Goal: Task Accomplishment & Management: Complete application form

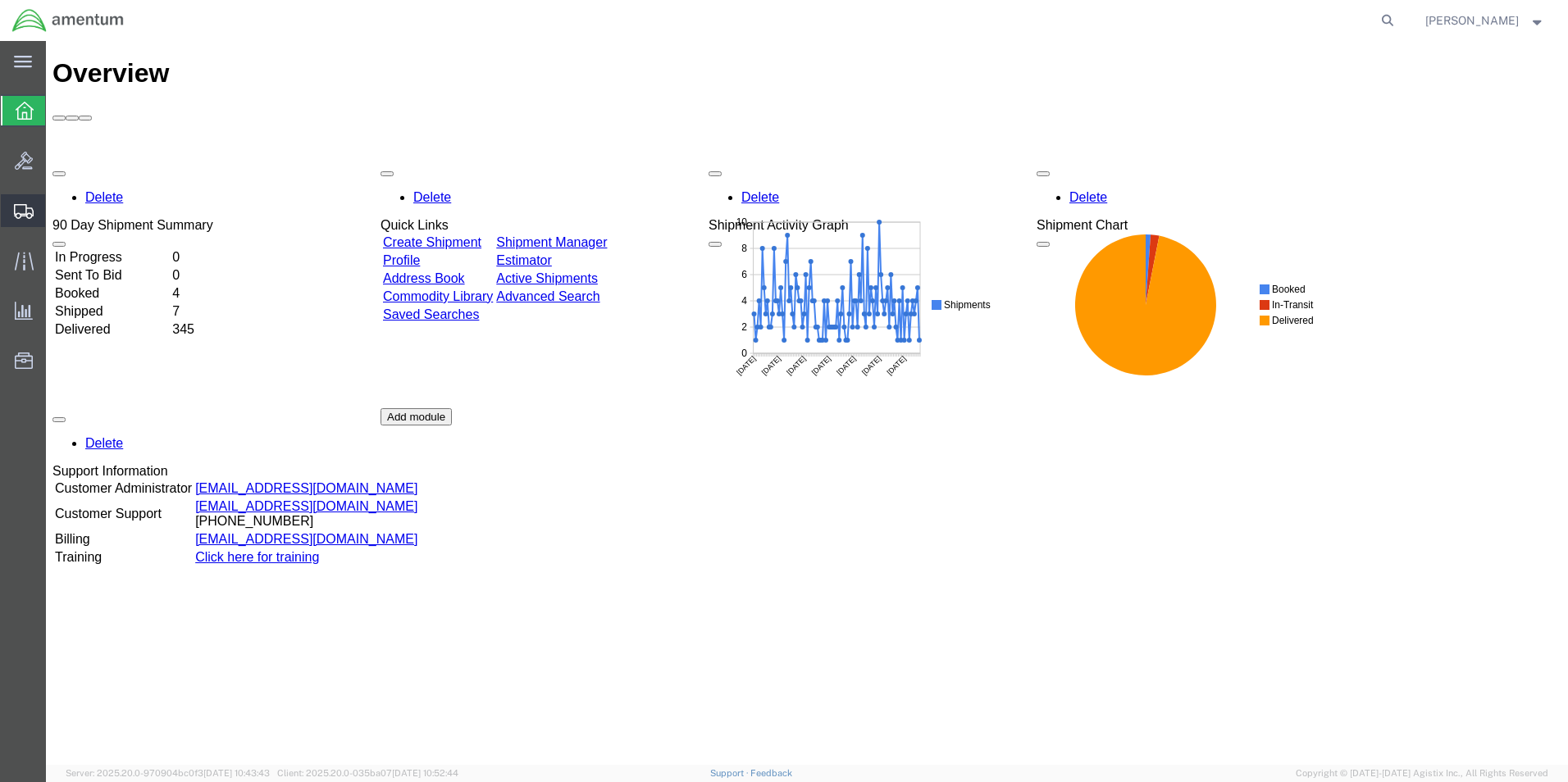
click at [0, 0] on span "Create from Template" at bounding box center [0, 0] width 0 height 0
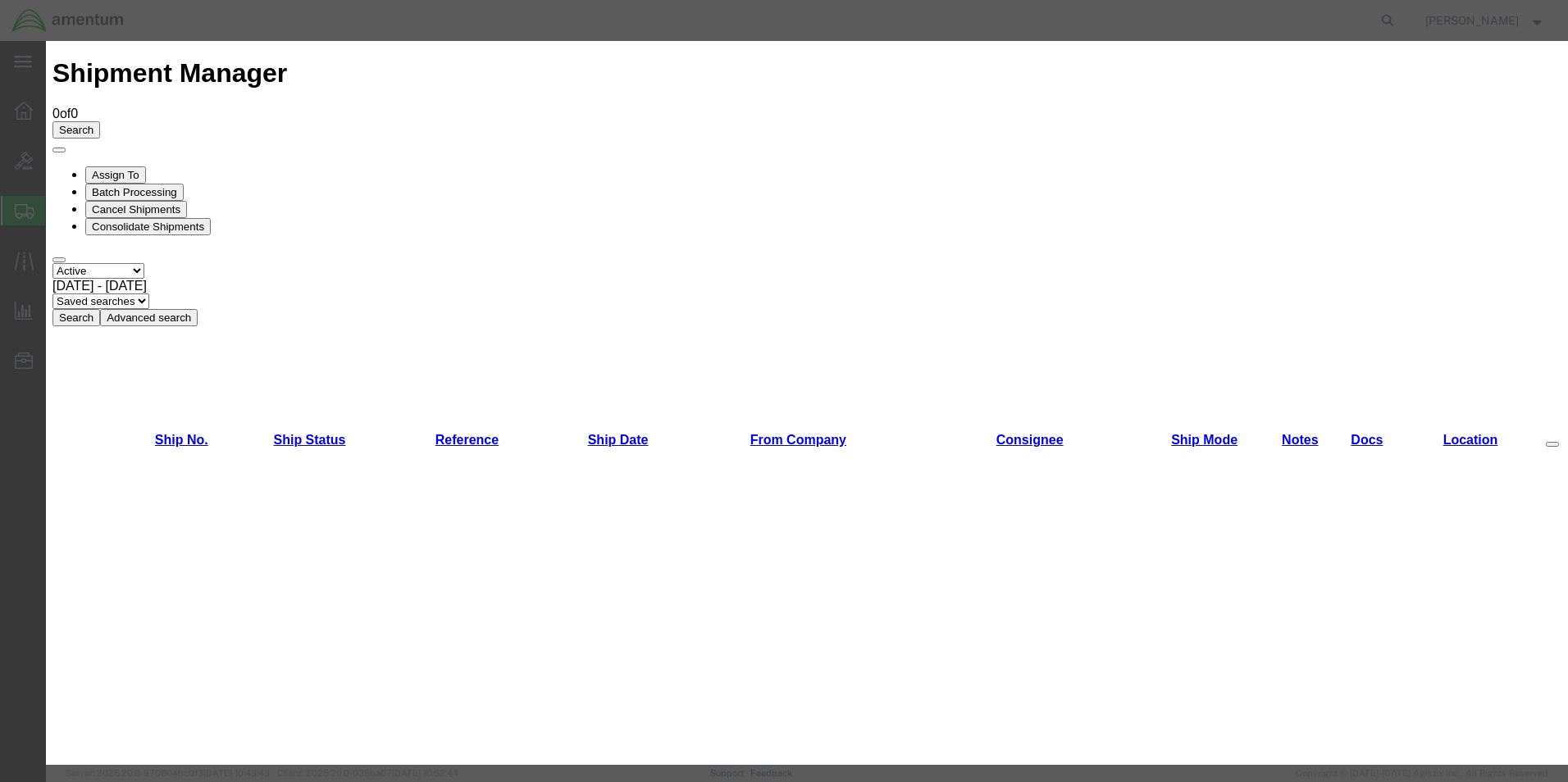
scroll to position [1147, 0]
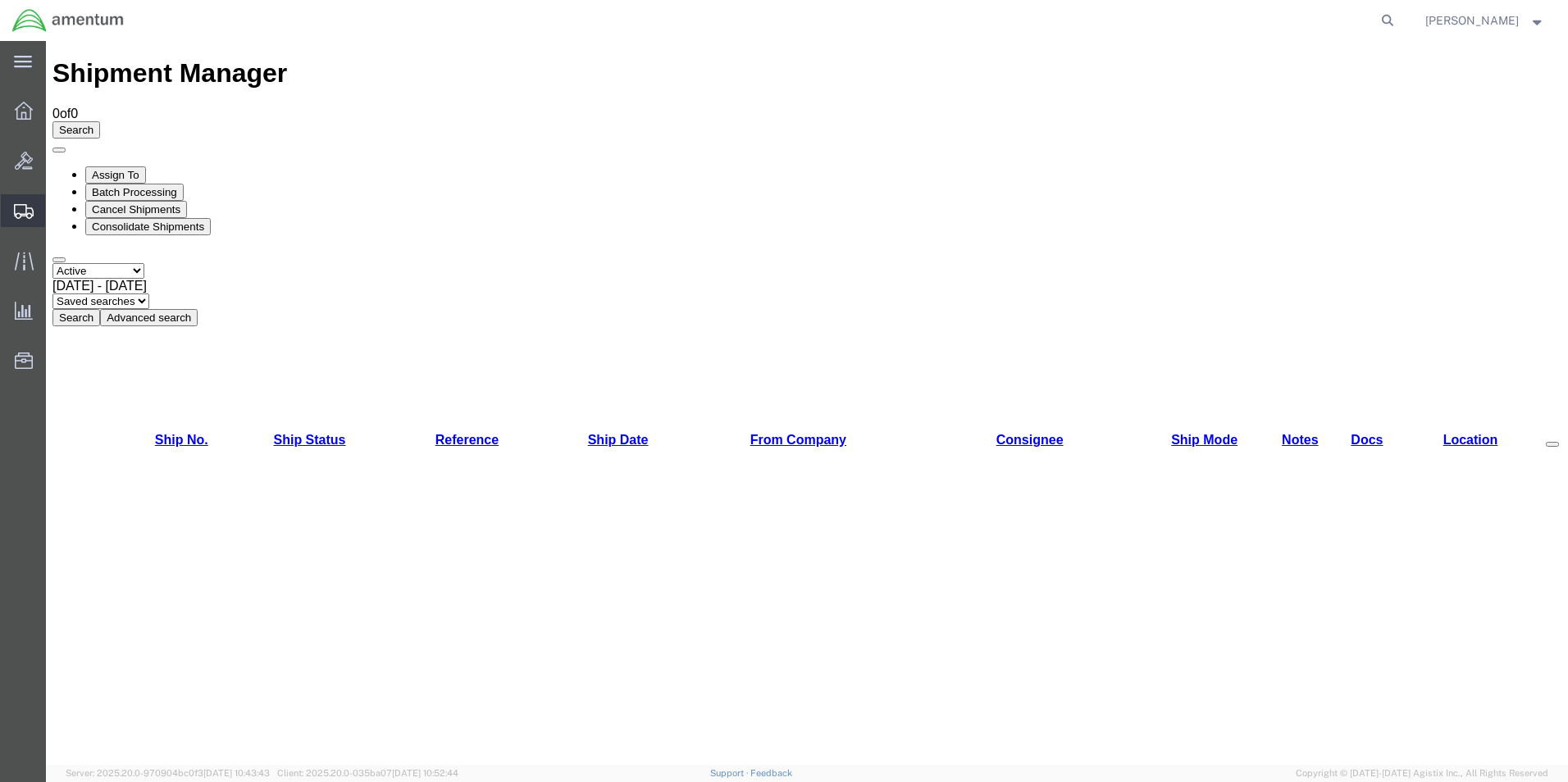
click at [0, 0] on span "Create Shipment" at bounding box center [0, 0] width 0 height 0
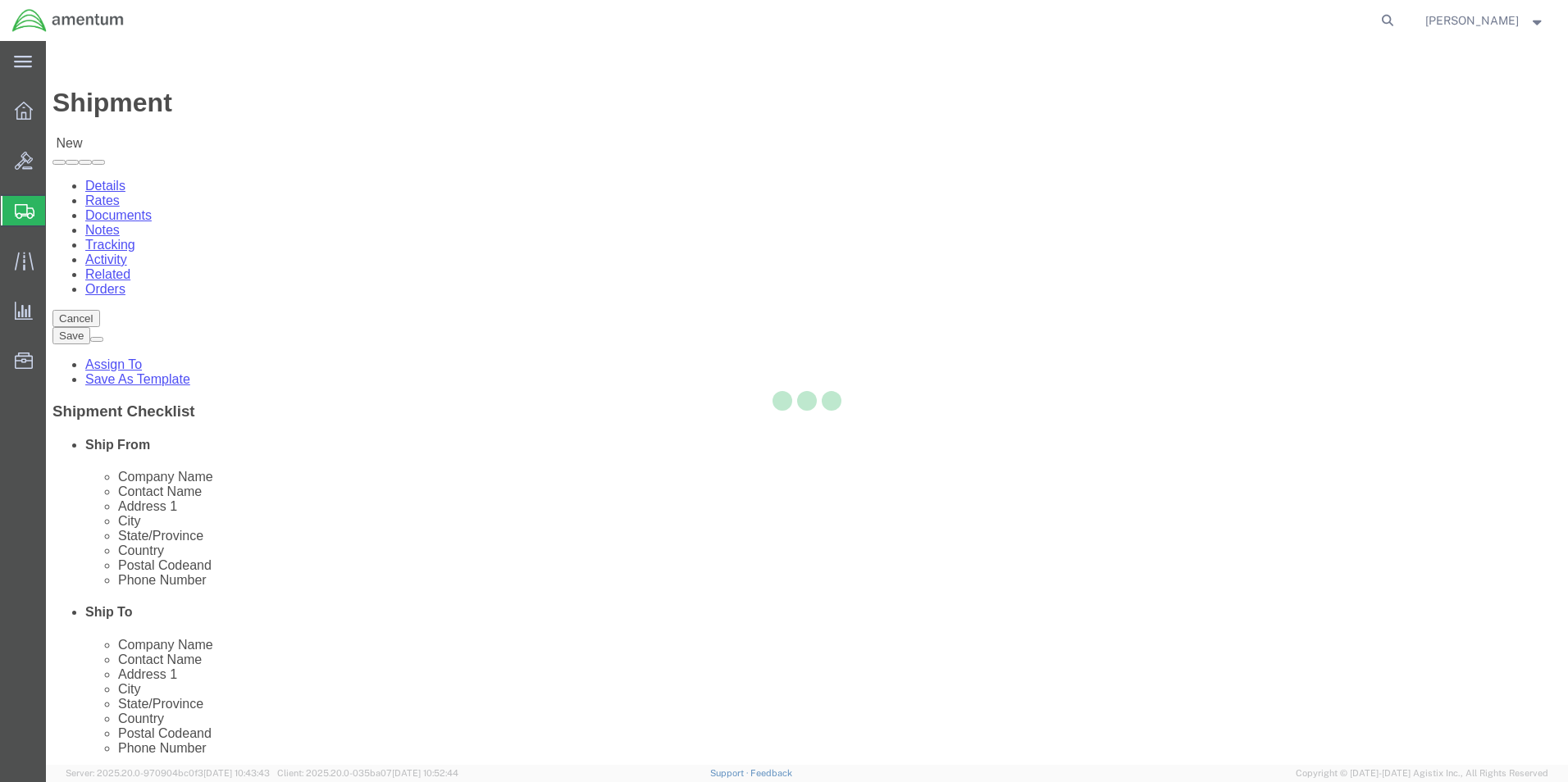
select select
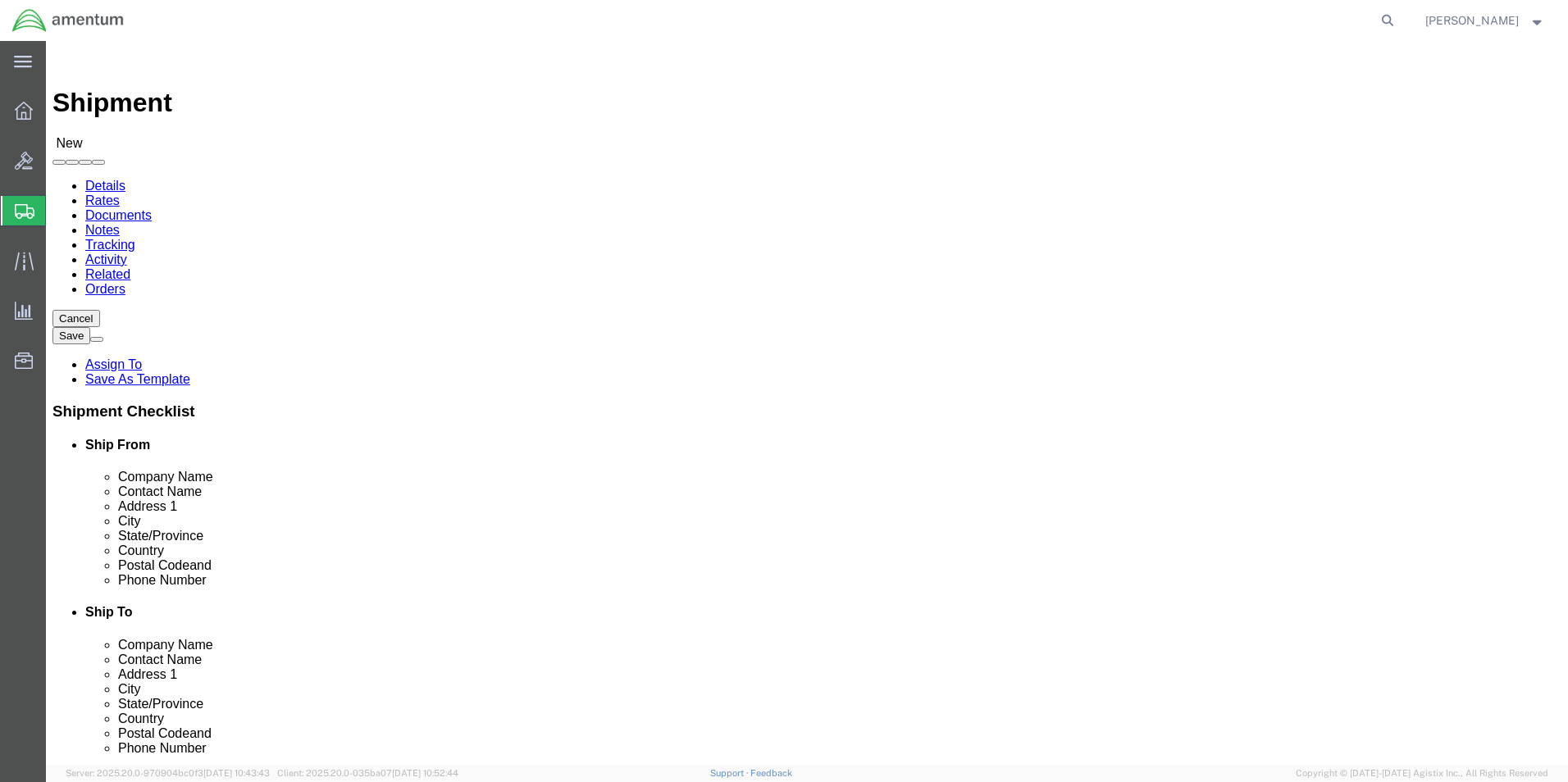
select select "MYPROFILE"
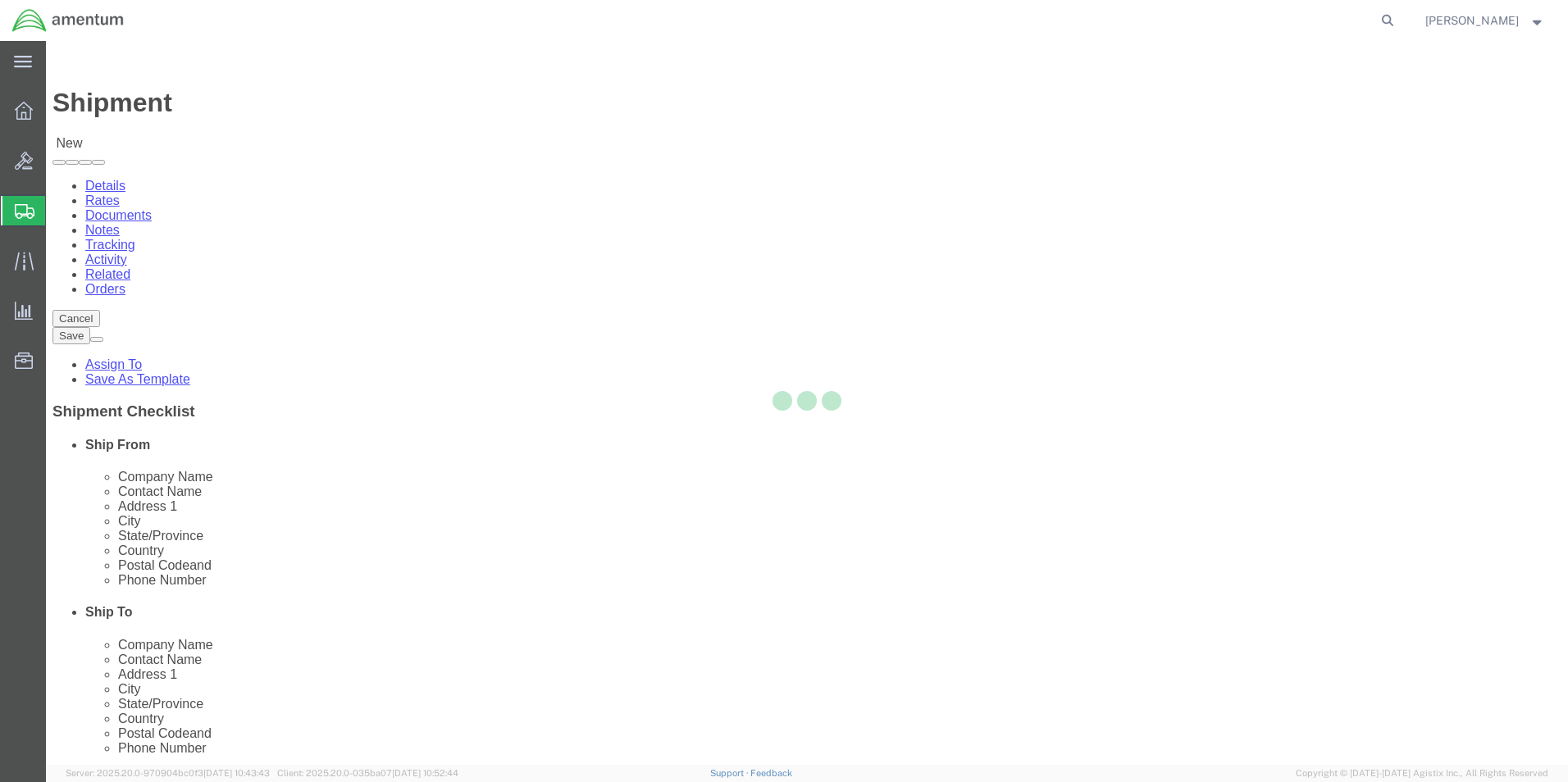
select select "[GEOGRAPHIC_DATA]"
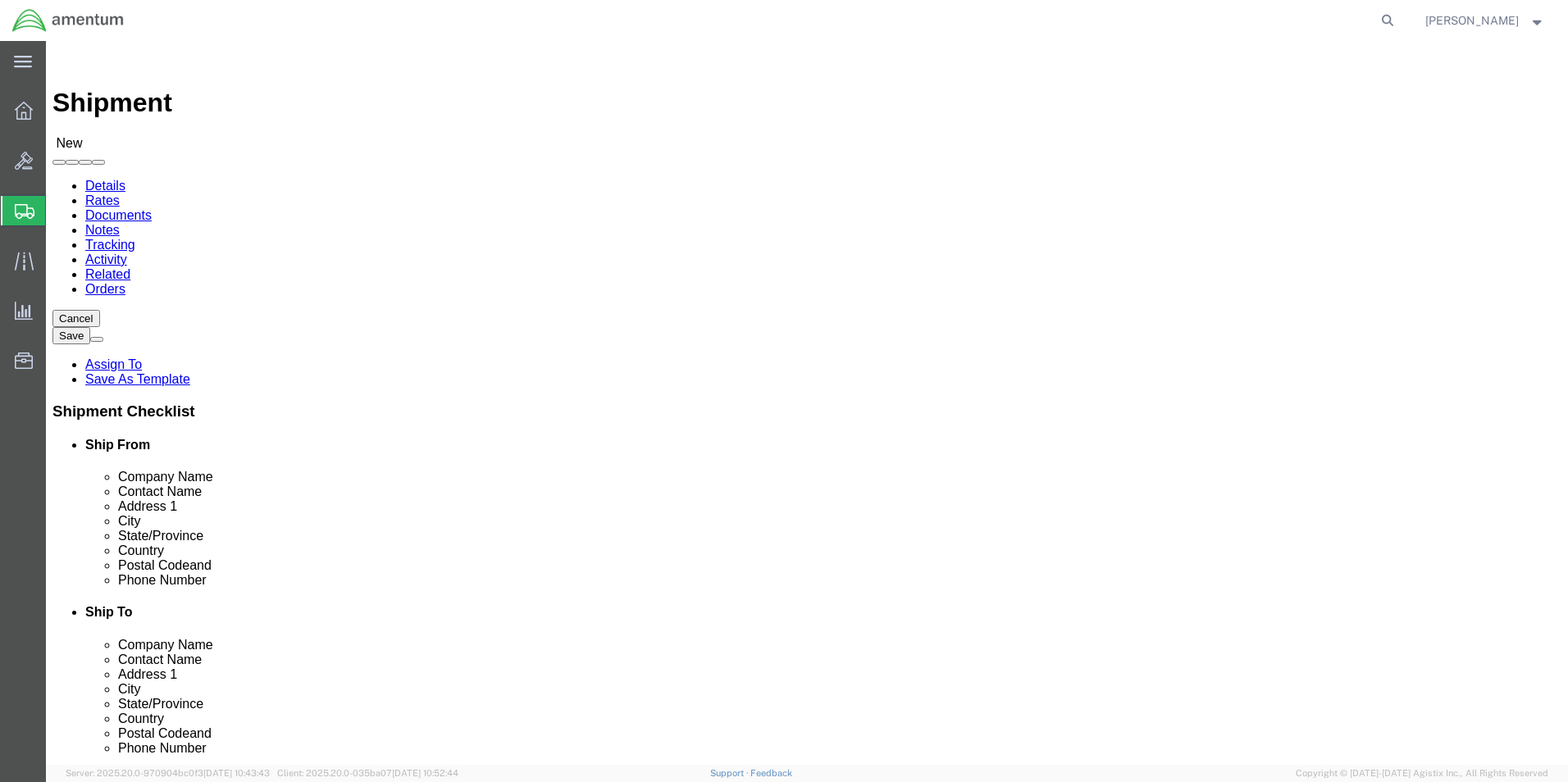
click input "text"
type input "DTM"
click p "- Amentum Services, Inc. - (DTM SUPPLY...[PERSON_NAME]) [STREET_ADDRESS]"
select select "MI"
type input "DTM SUPPLY...[PERSON_NAME]"
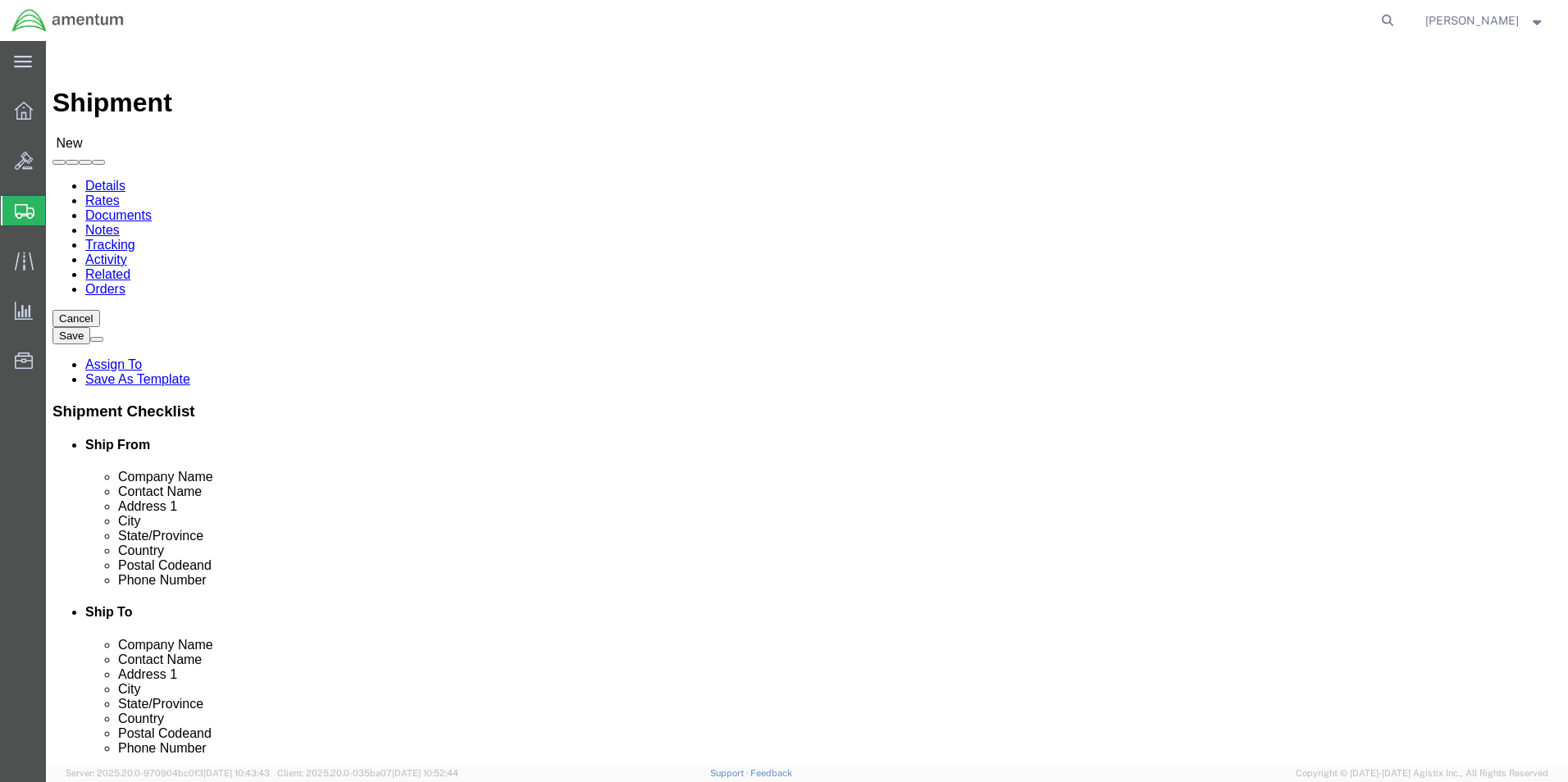
click div "Please fix the following errors Ship From Location Location My Profile Location…"
click input "text"
type input "5869542214"
click div "Ship To Location Location My Profile Location [PHONE_NUMBER] [PHONE_NUMBER] [PH…"
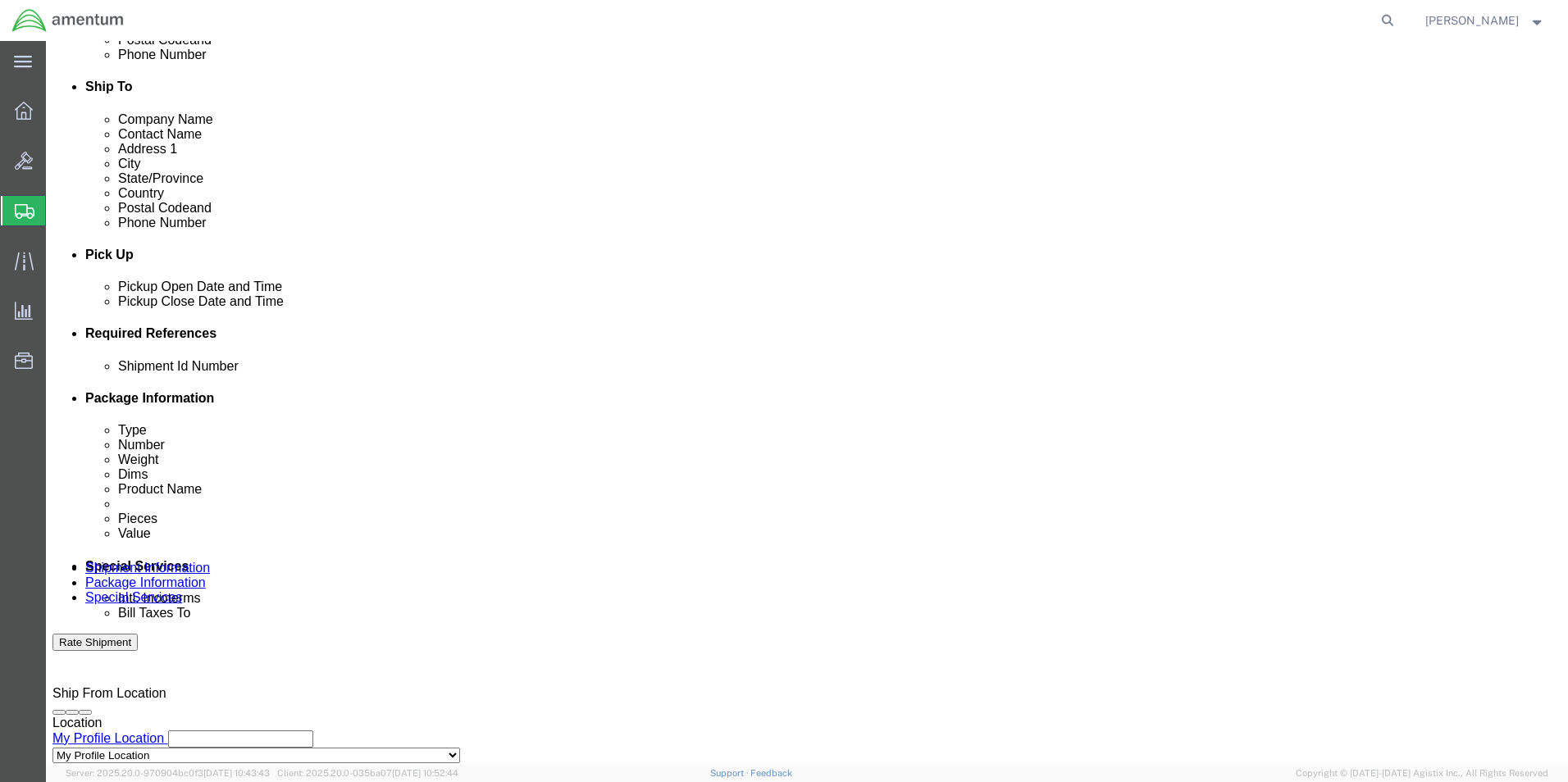
scroll to position [574, 0]
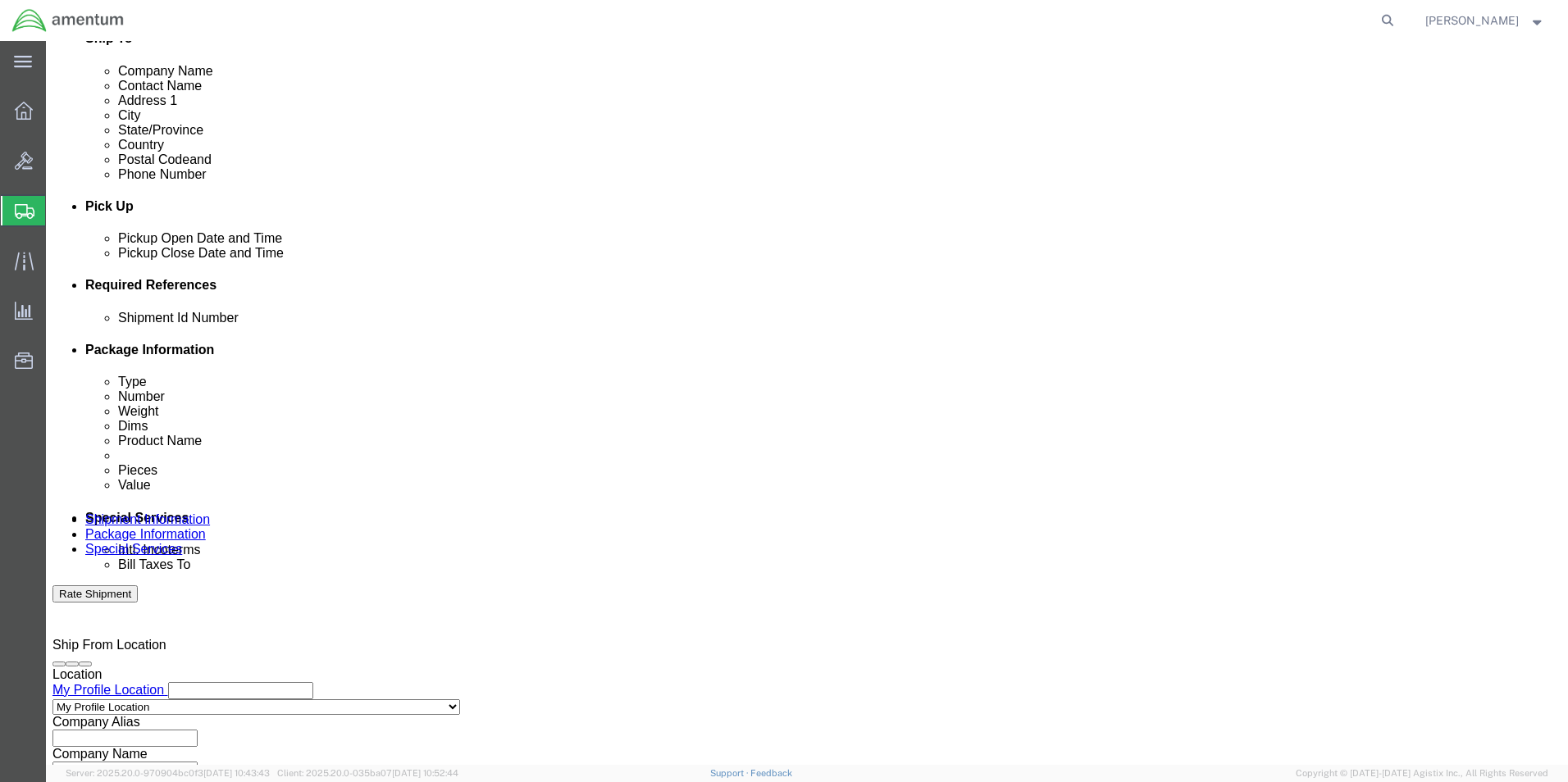
click input "text"
type input "ECS2334BE120M"
click div "Shipment Id Number ECS2334BE120M Select Account Type Activity ID Airline Appoin…"
click button "Add reference"
click select "Select Account Type Activity ID Airline Appointment Number ASN Batch Request # …"
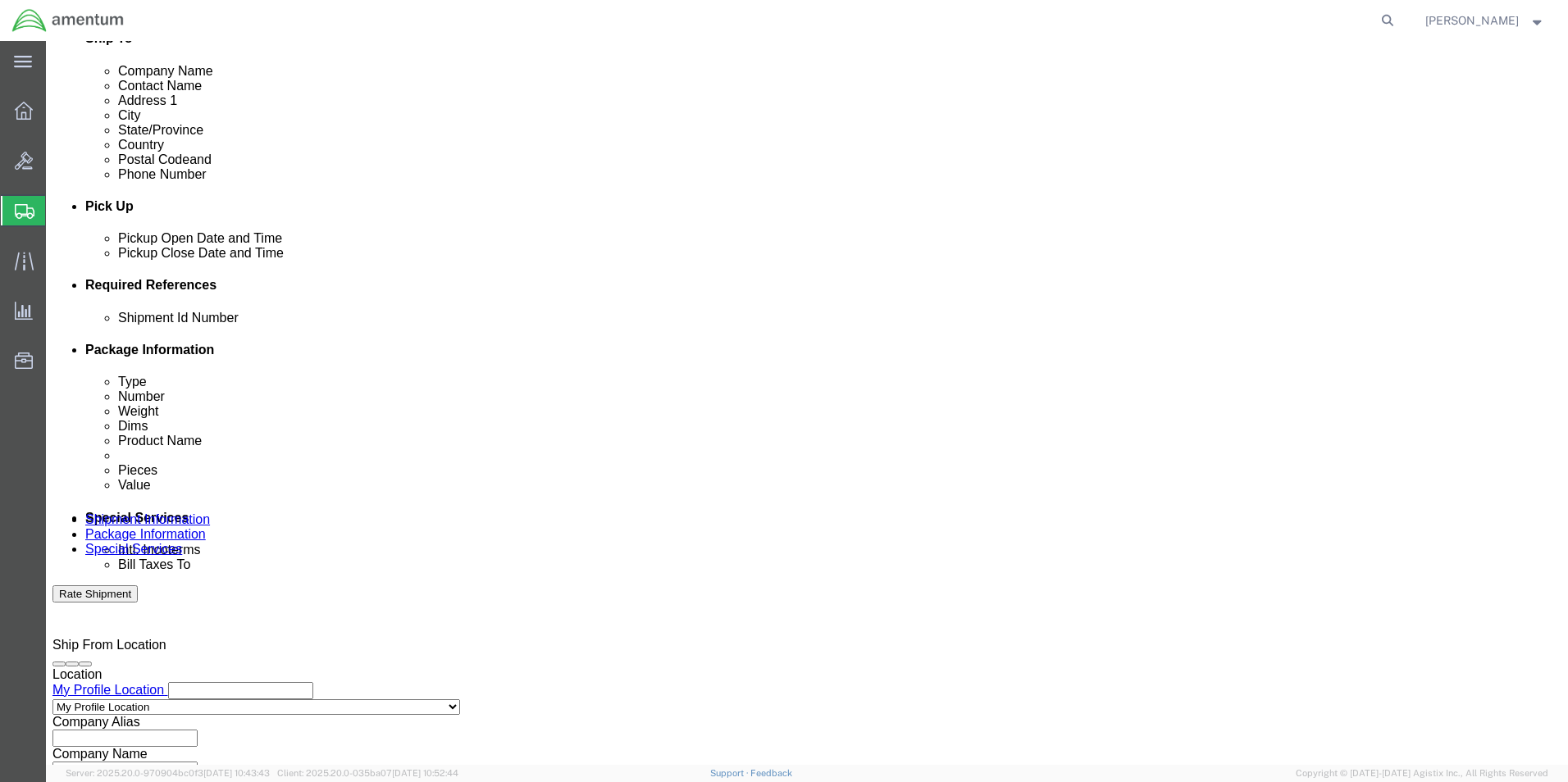
select select "CUSTREF"
click select "Select Account Type Activity ID Airline Appointment Number ASN Batch Request # …"
click input "text"
type input "ECS2334BE120M"
click div "Shipment Id Number ECS2334BE120M Select Account Type Activity ID Airline Appoin…"
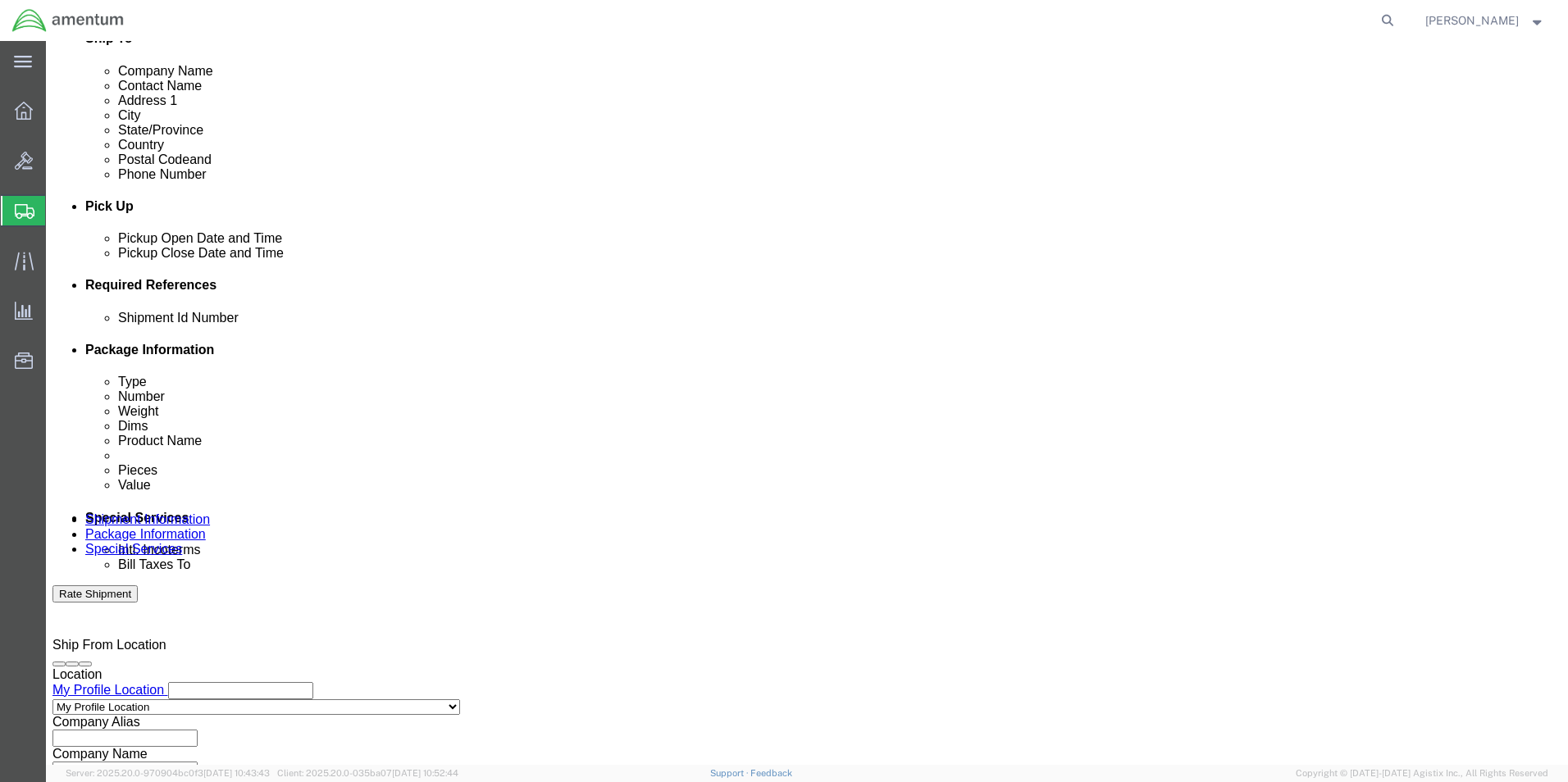
click button "Add reference"
click select "Select Account Type Activity ID Airline Appointment Number ASN Batch Request # …"
select select "DEPT"
click select "Select Account Type Activity ID Airline Appointment Number ASN Batch Request # …"
click input "text"
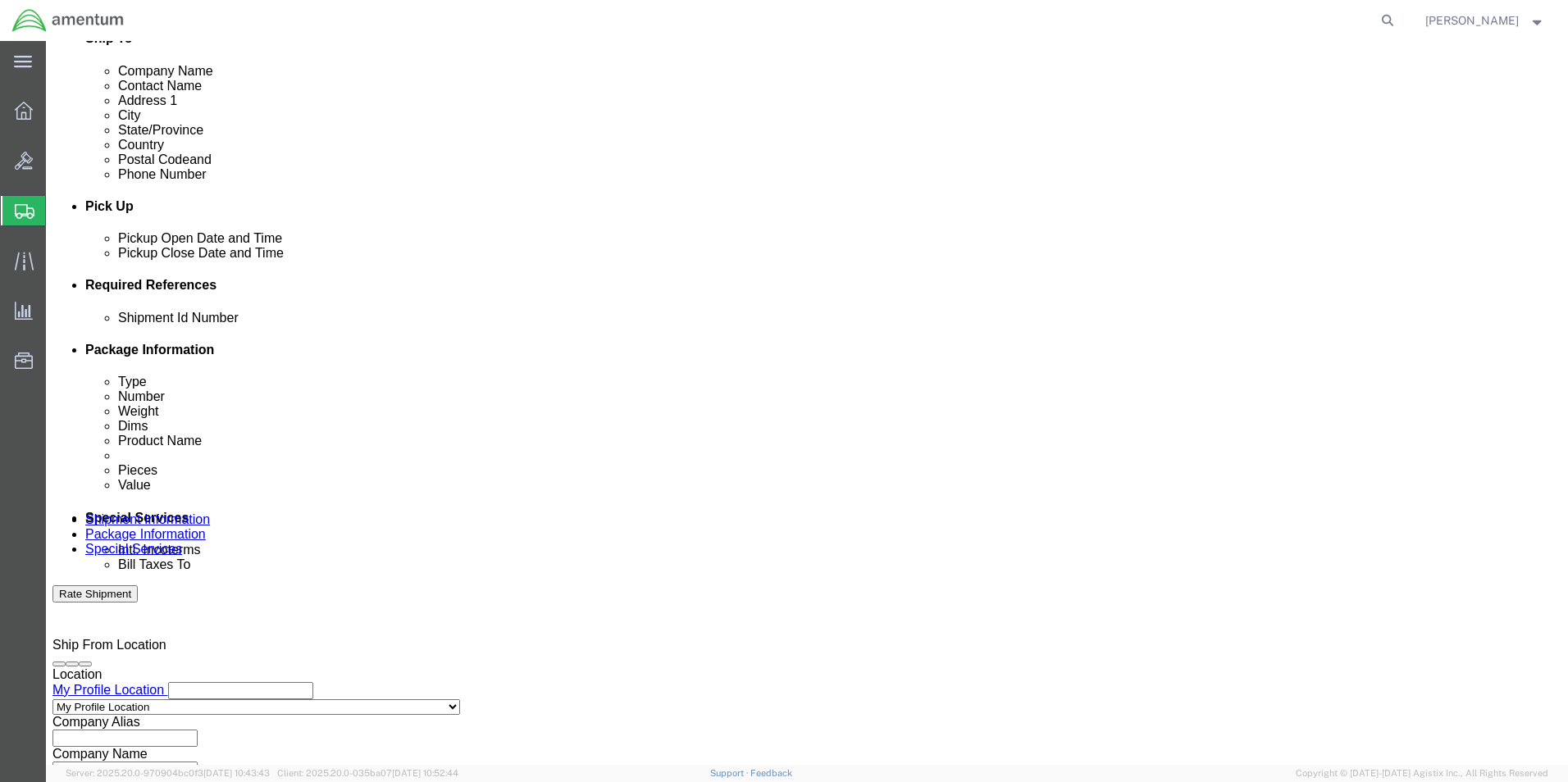
type input "CBP"
click div "Shipment Id Number ECS2334BE120M Select Account Type Activity ID Airline Appoin…"
click button "Add reference"
click select "Select Account Type Activity ID Airline Appointment Number ASN Batch Request # …"
select select "PROJNUM"
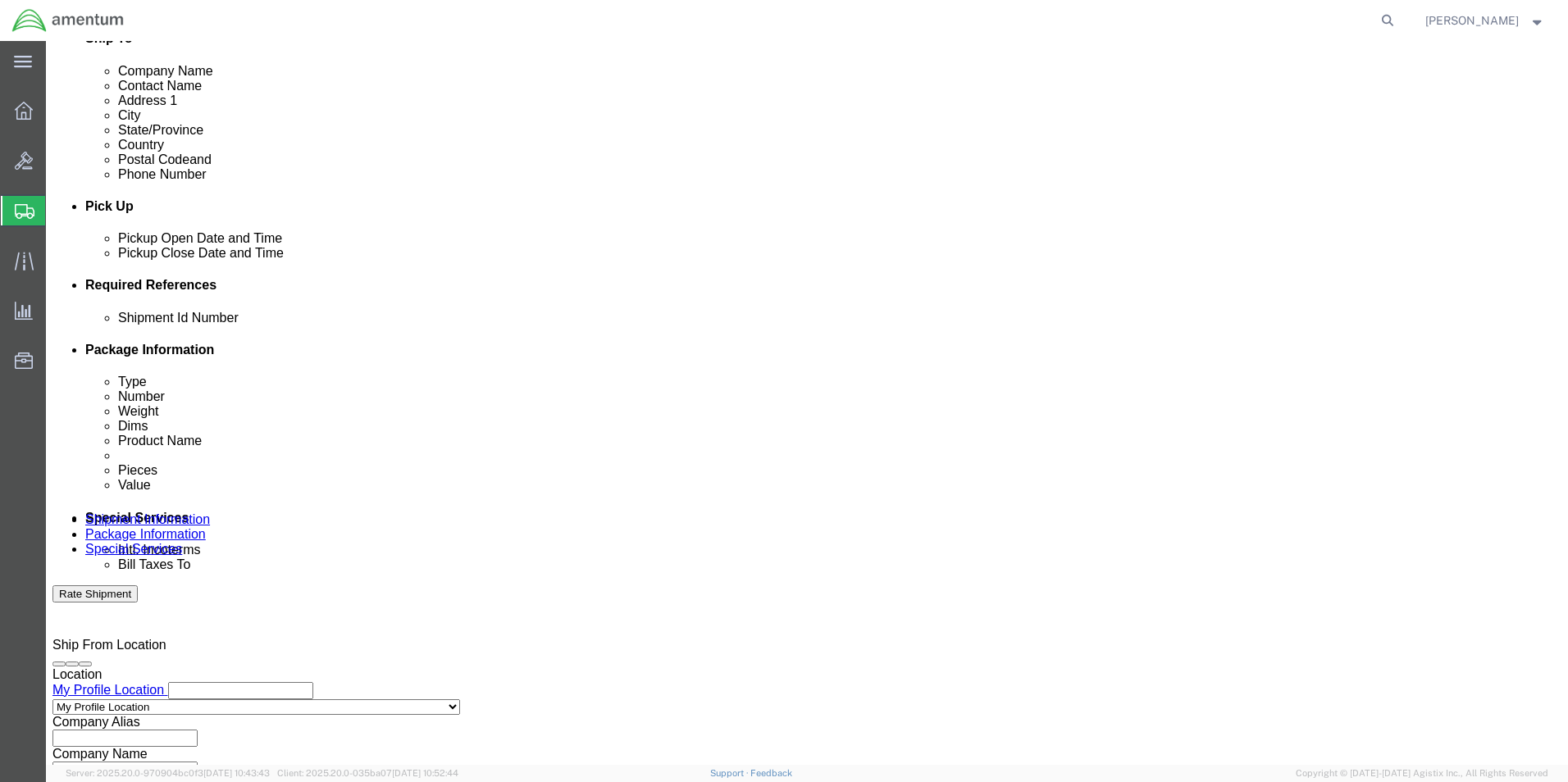
click select "Select Account Type Activity ID Airline Appointment Number ASN Batch Request # …"
click input "text"
type input "6118.04.03.2219.000.UVA.0000"
click div "Shipment Id Number ECS2334BE120M Select Account Type Activity ID Airline Appoin…"
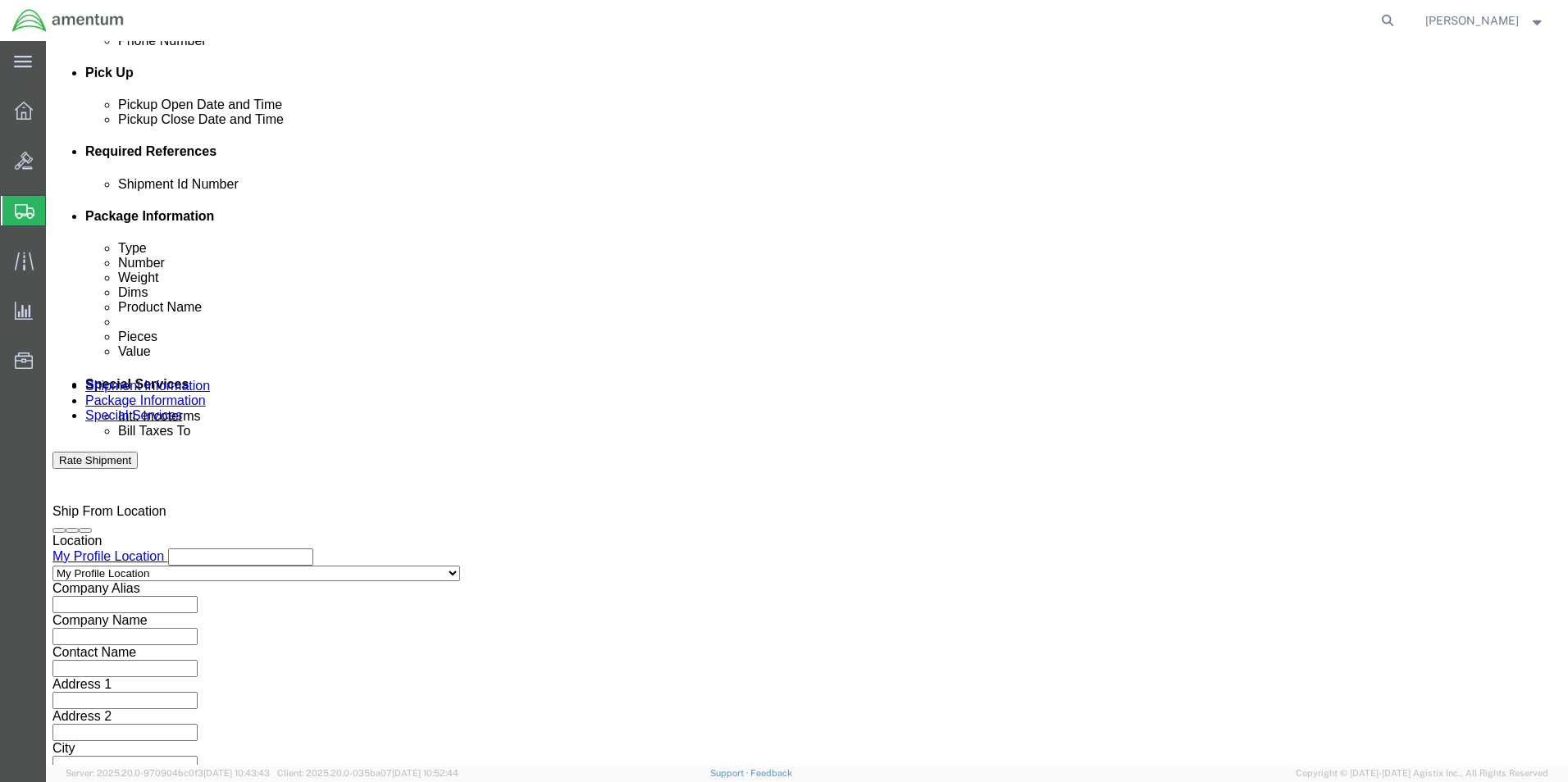
scroll to position [714, 0]
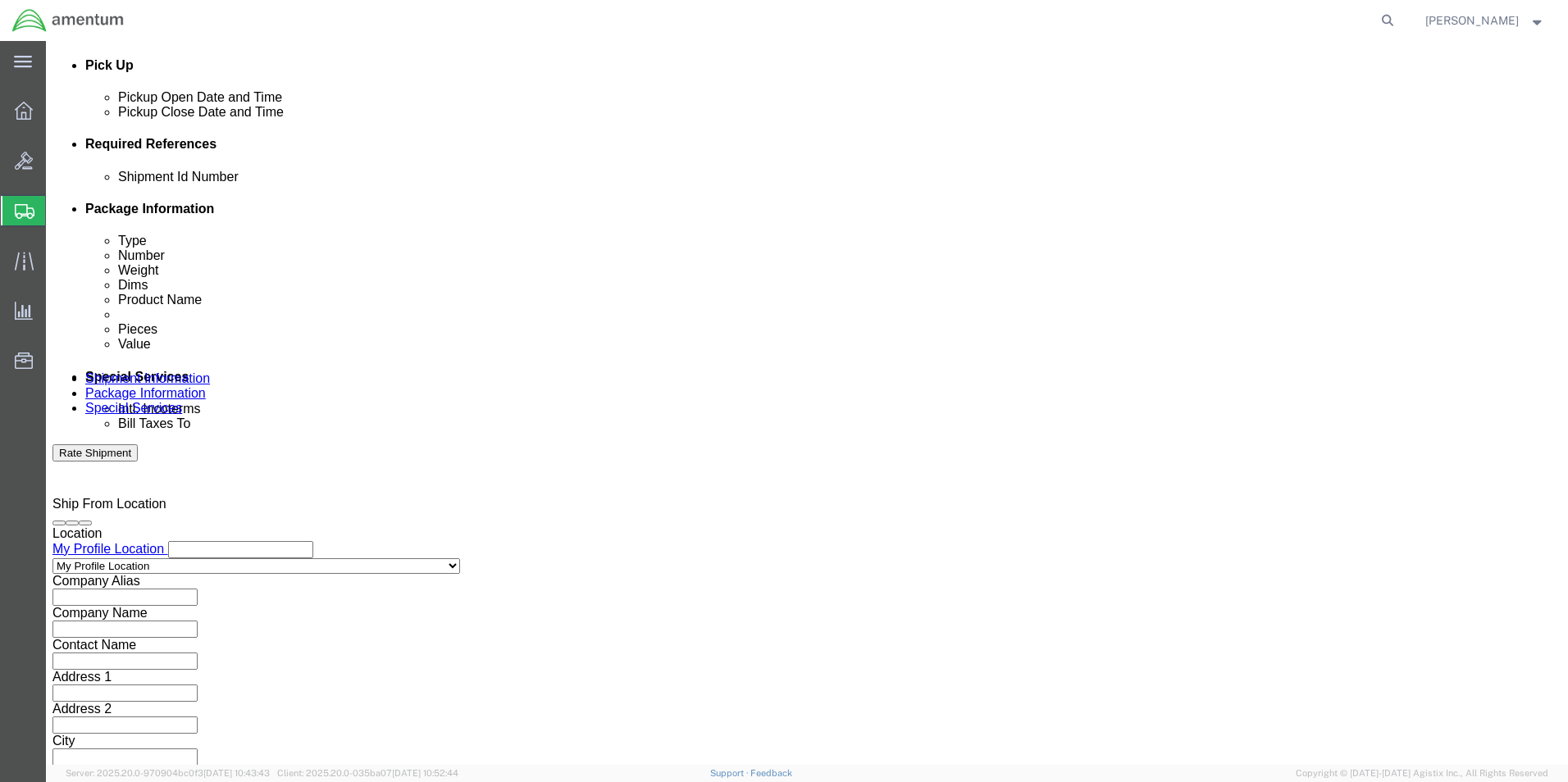
click button "Continue"
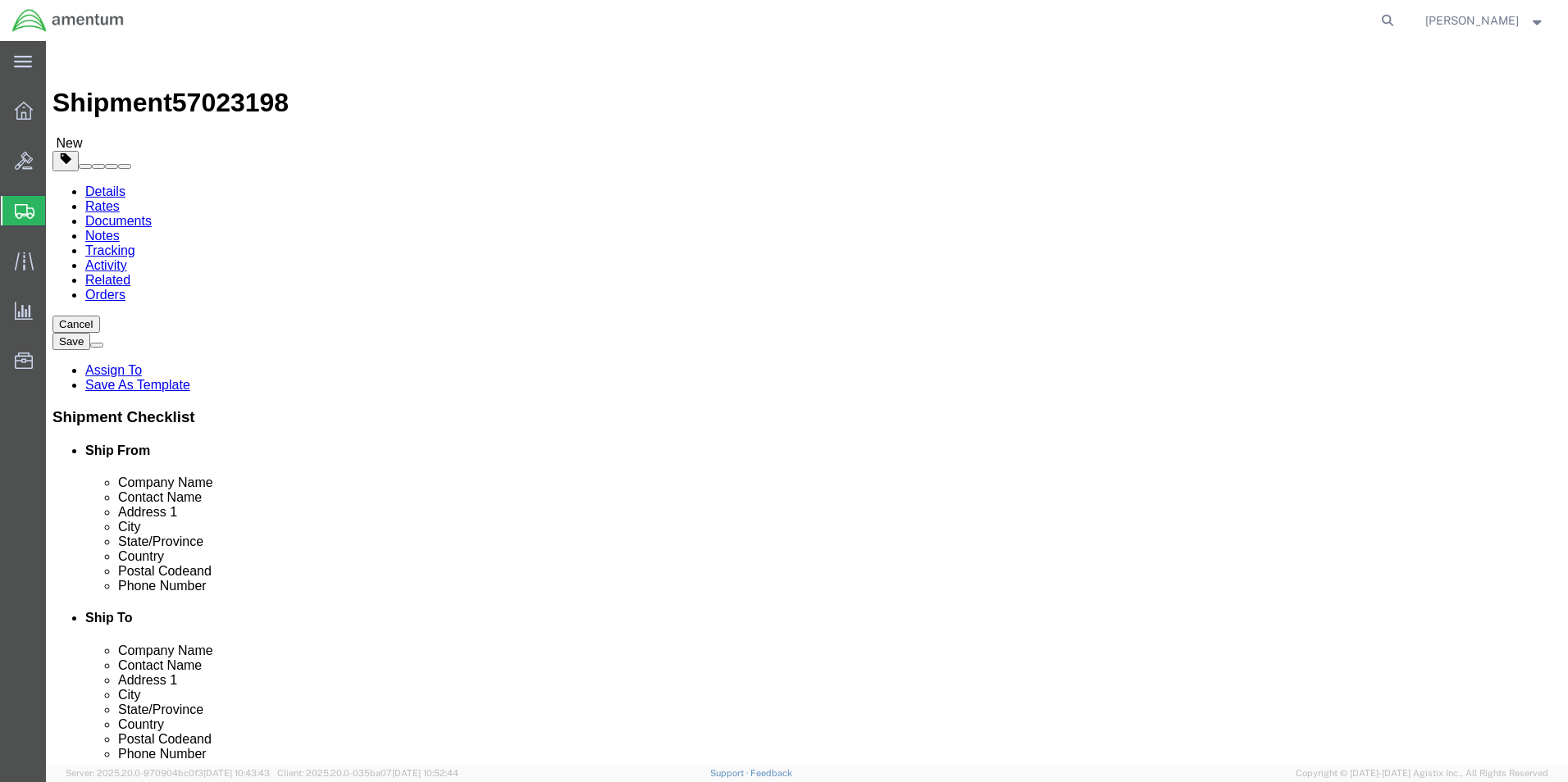
click select "Select BCK Boxes Bale(s) Basket(s) Bolt(s) Bottle(s) Buckets Bulk Bundle(s) Can…"
select select "ENV"
click select "Select BCK Boxes Bale(s) Basket(s) Bolt(s) Bottle(s) Buckets Bulk Bundle(s) Can…"
type input "9.50"
type input "12.50"
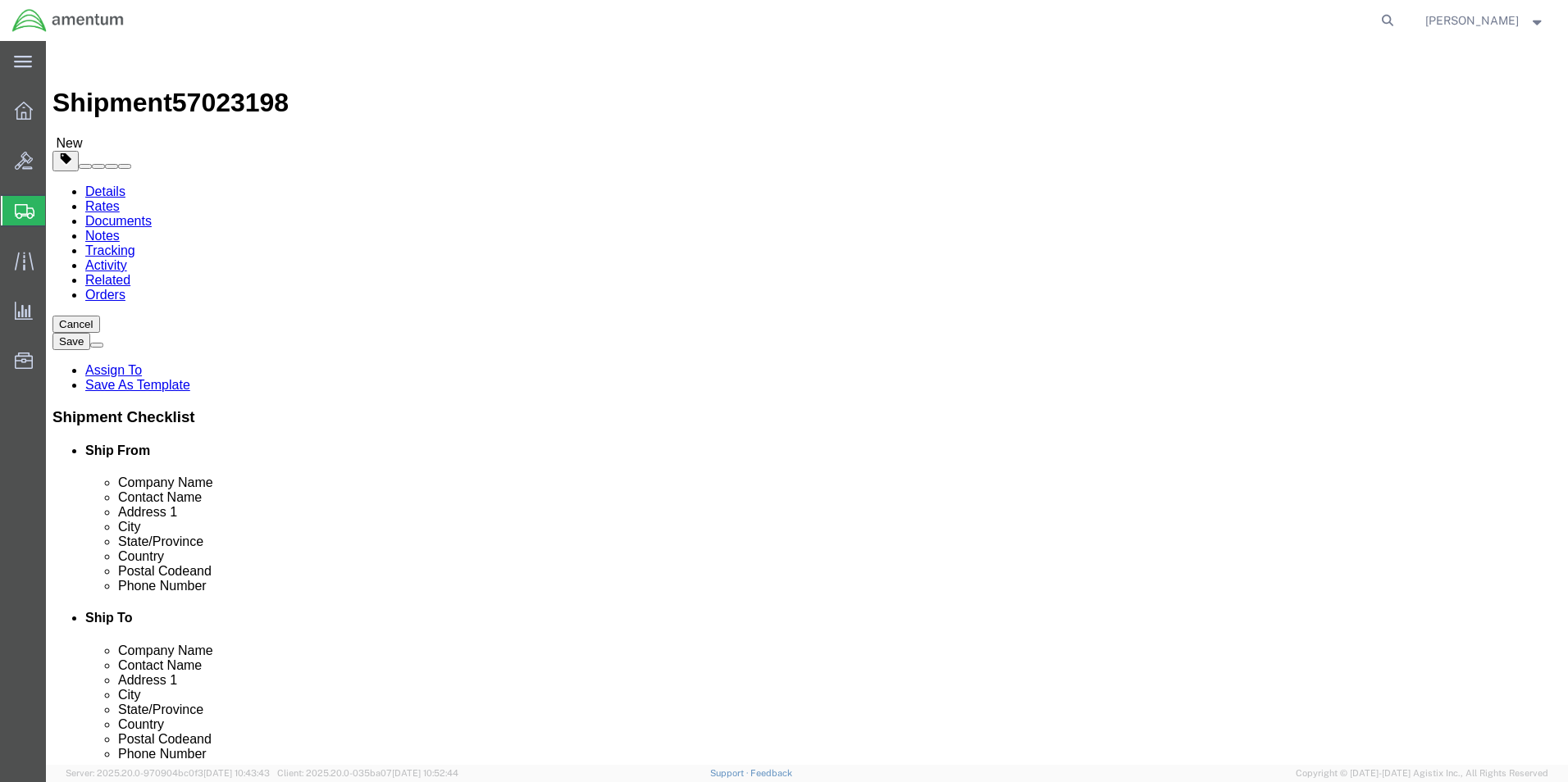
type input "0.25"
type input "1"
click span
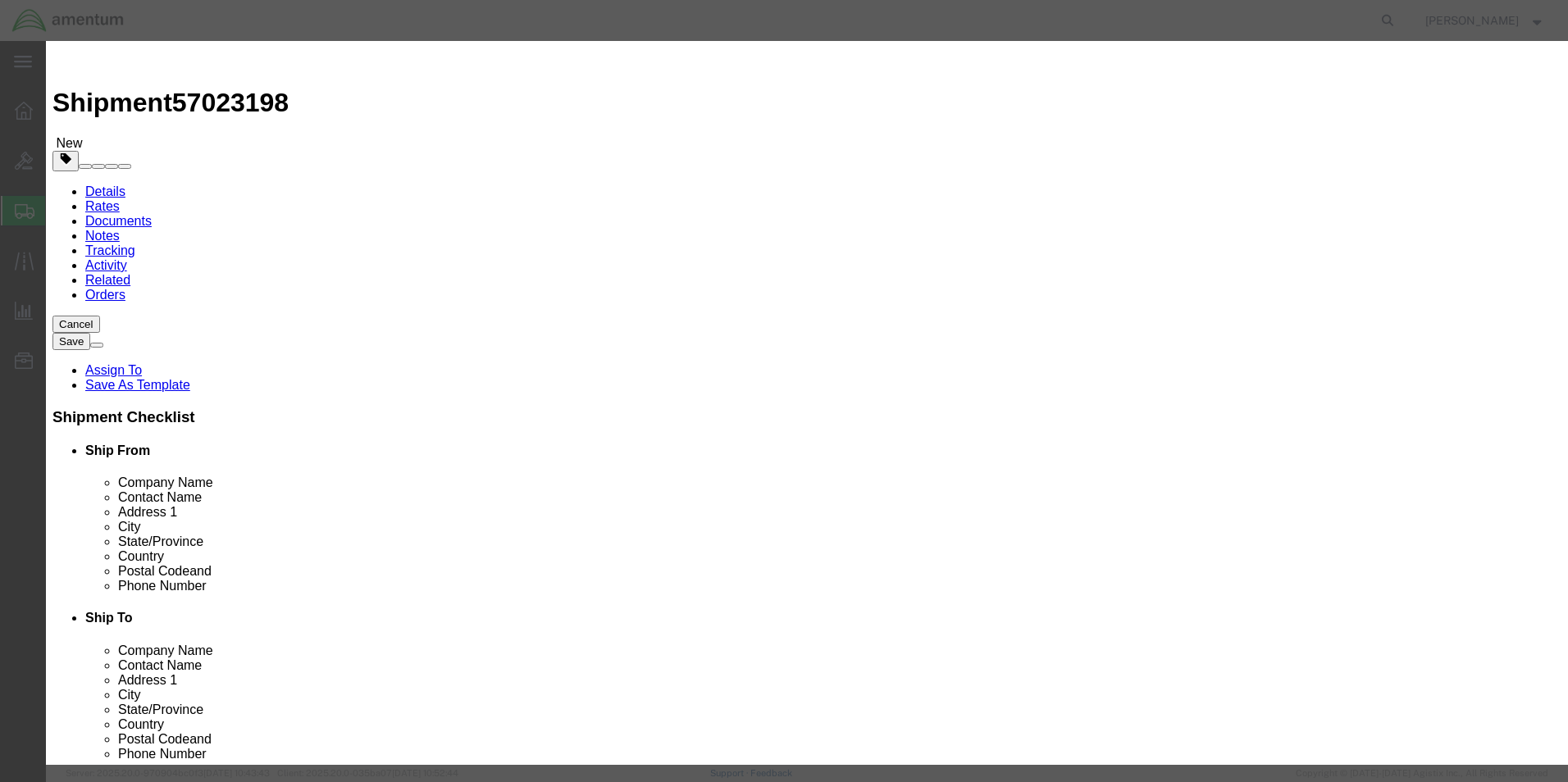
click input "text"
type input "MISC. PARTS"
click input "0"
type input "4.0"
click div "Commodity library Product Name MISC. PARTS Pieces 4.0 Select Bag Barrels 100Boa…"
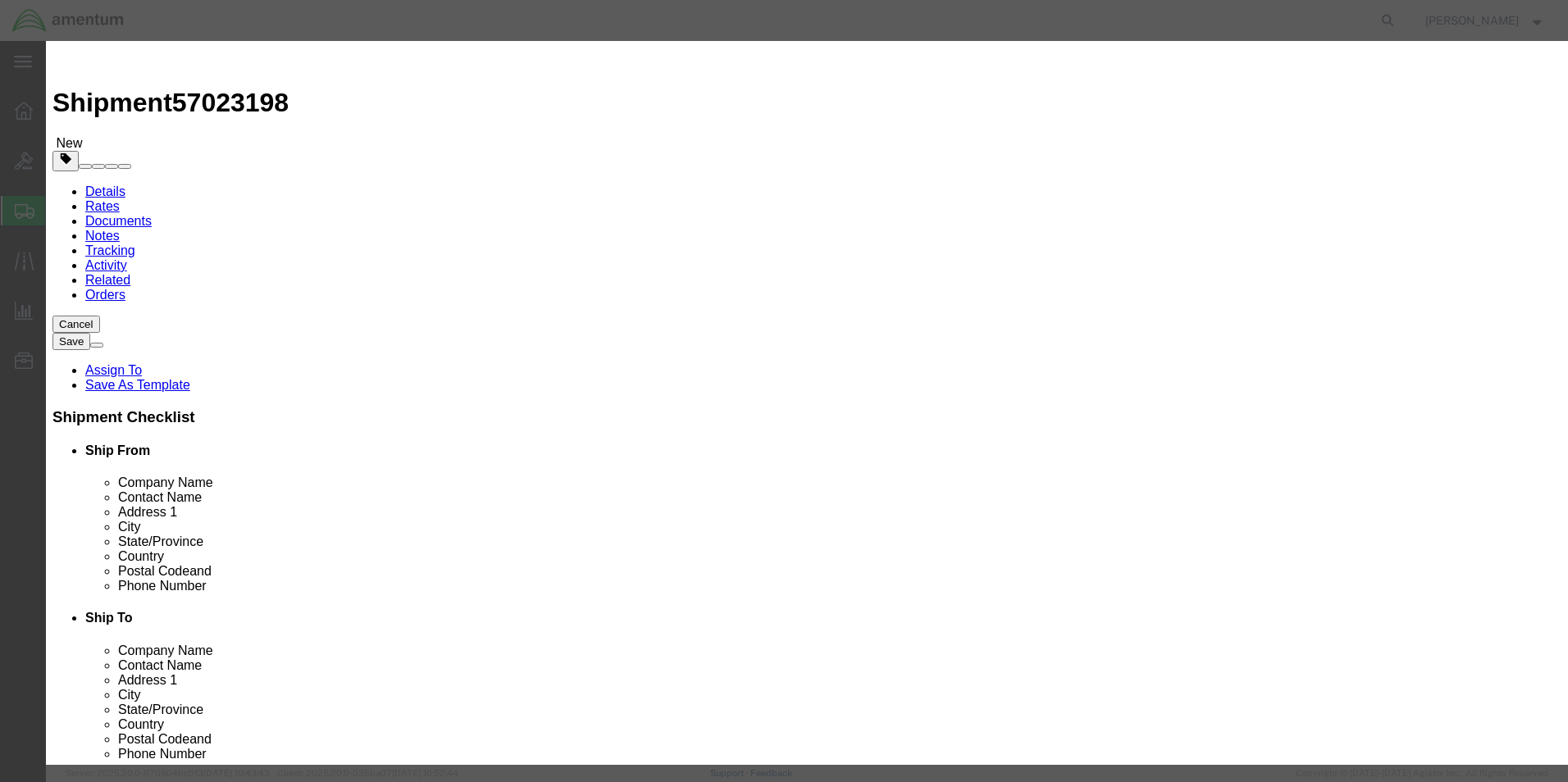
click input "text"
type input "100.00"
click div "Commodity library"
click button "Save & Close"
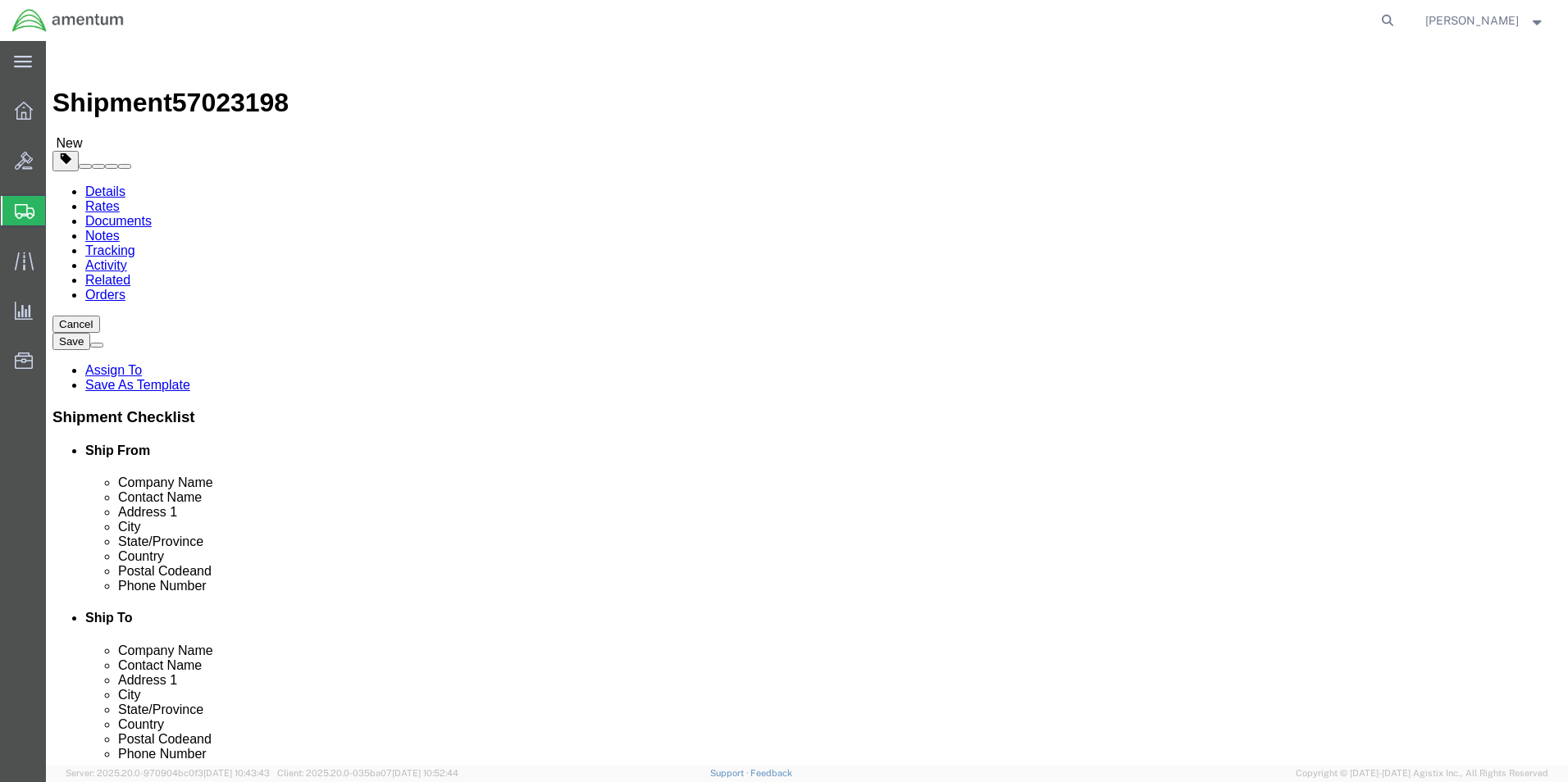
click button "Rate Shipment"
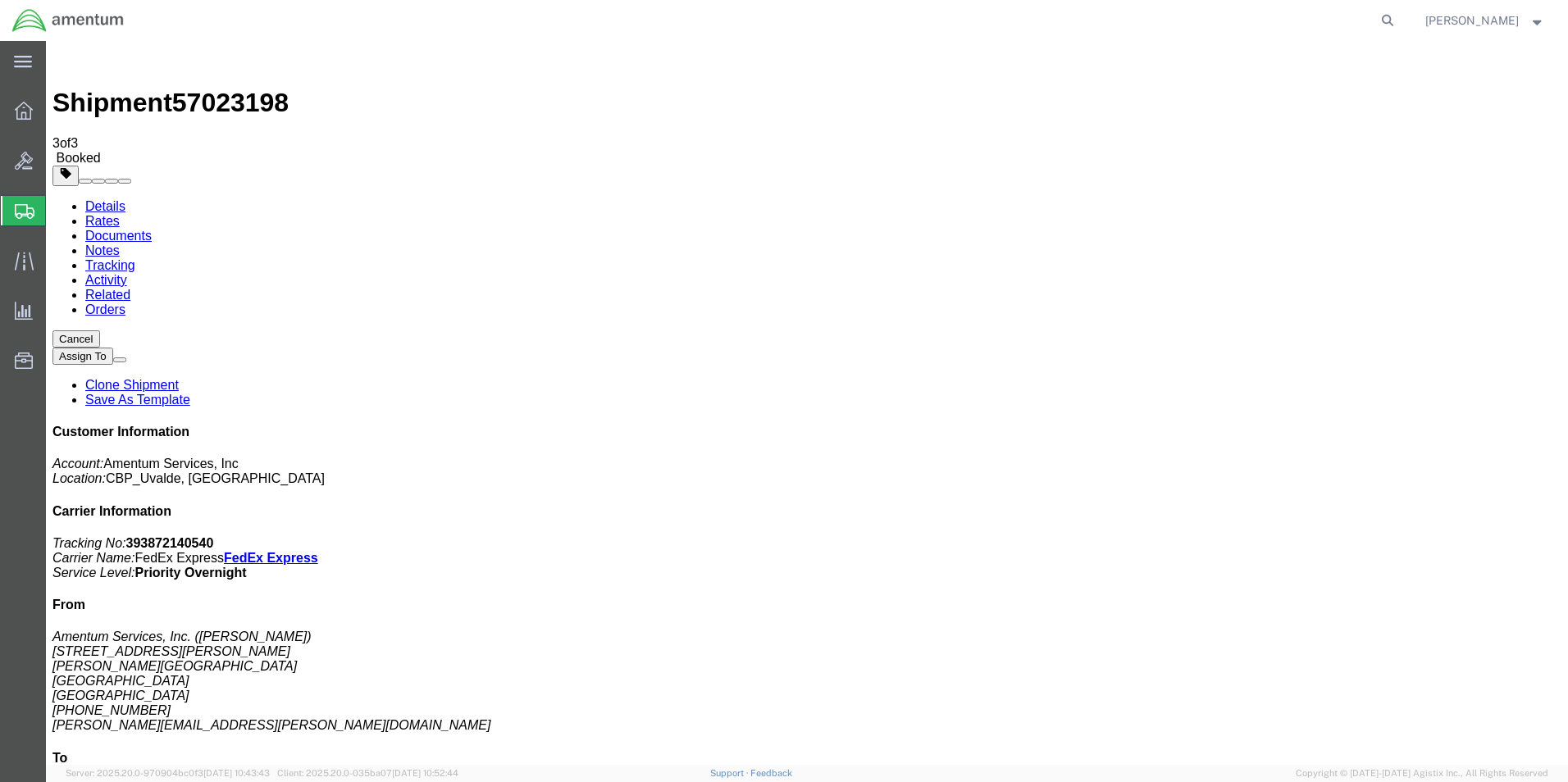
drag, startPoint x: 730, startPoint y: 331, endPoint x: 685, endPoint y: 291, distance: 60.2
click at [1540, 21] on strong "button" at bounding box center [1537, 20] width 15 height 6
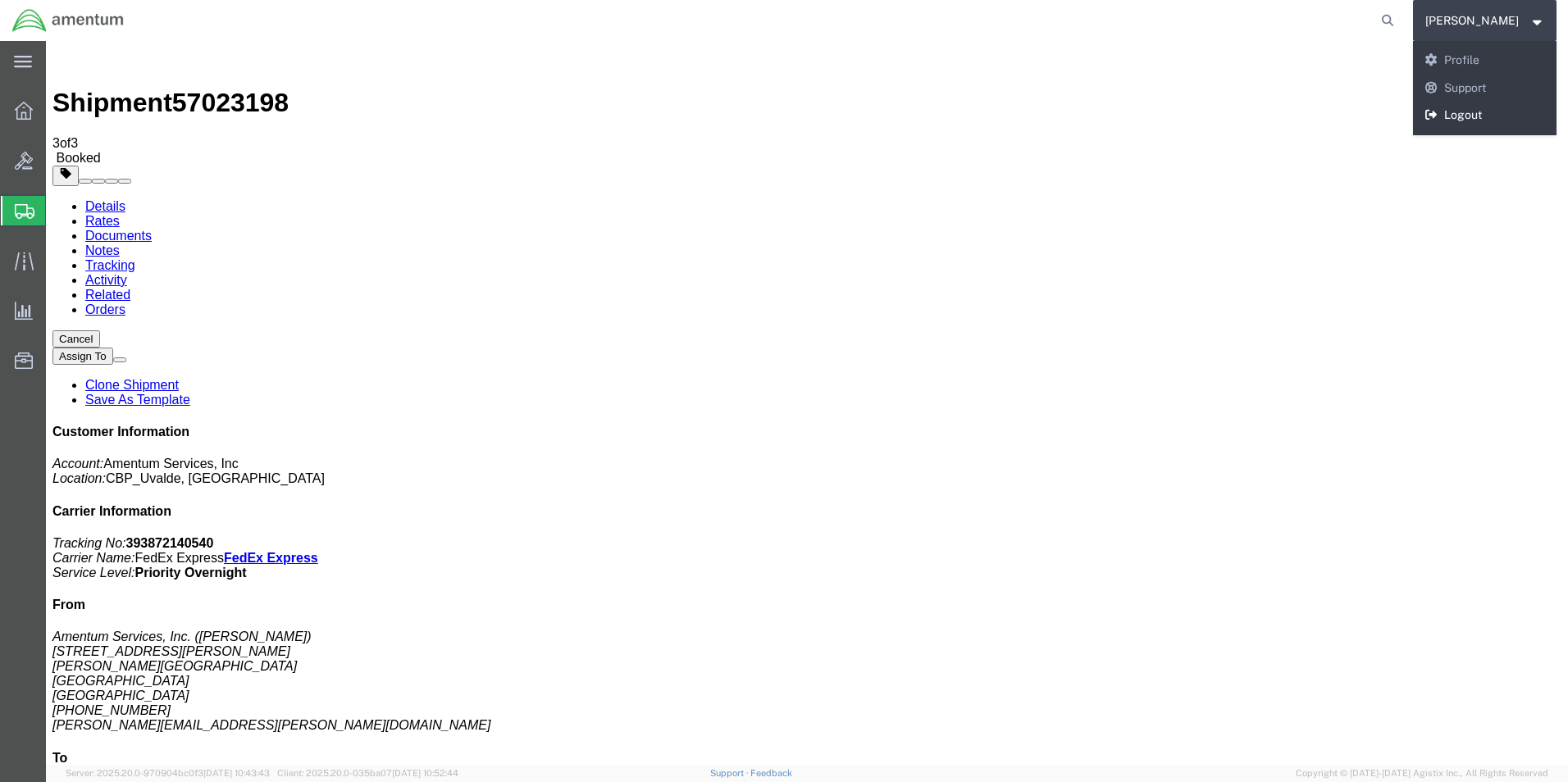
click at [1489, 113] on link "Logout" at bounding box center [1485, 115] width 144 height 28
